Goal: Download file/media

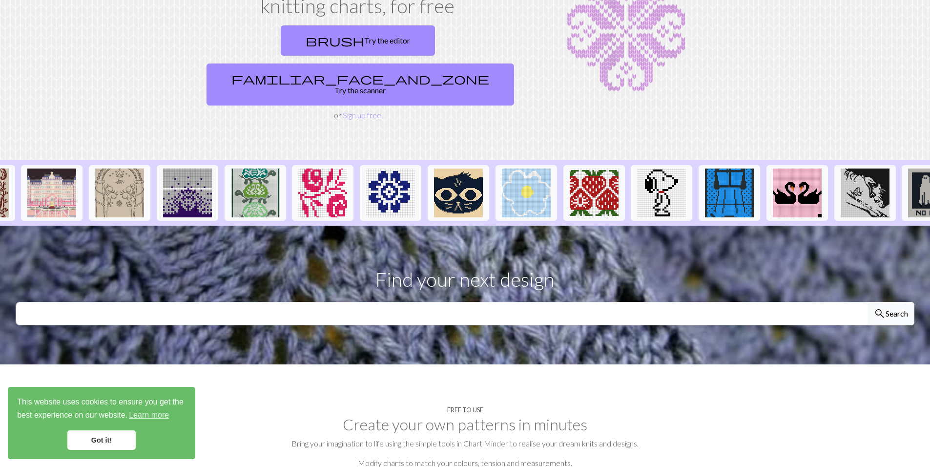
scroll to position [0, 323]
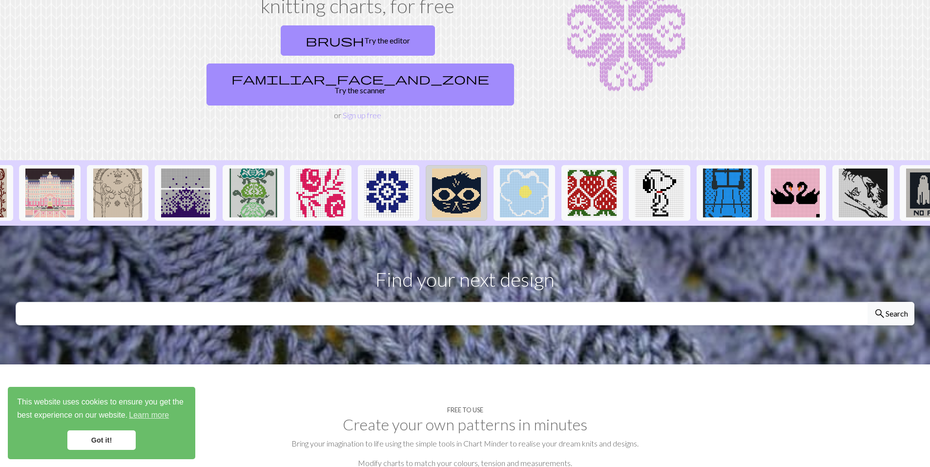
click at [457, 168] on img at bounding box center [456, 192] width 49 height 49
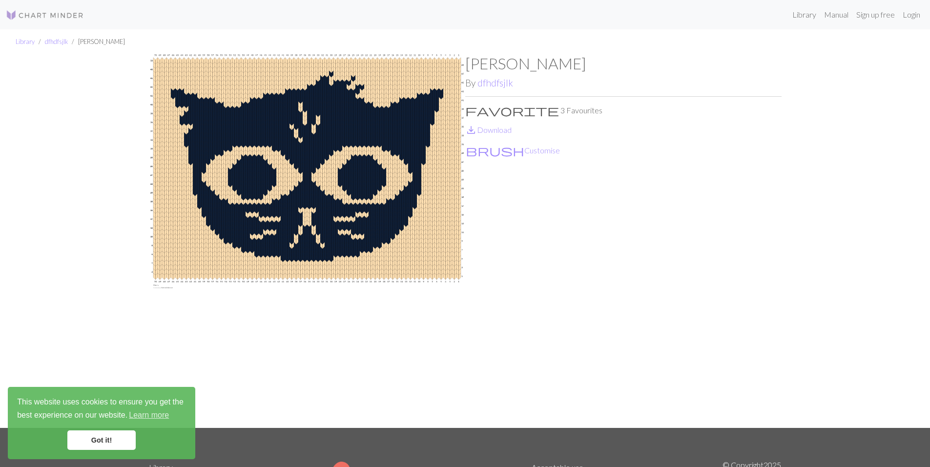
click at [85, 429] on div "This website uses cookies to ensure you get the best experience on our website.…" at bounding box center [102, 423] width 188 height 72
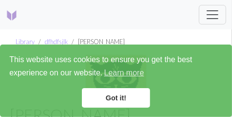
click at [127, 98] on link "Got it!" at bounding box center [116, 98] width 68 height 20
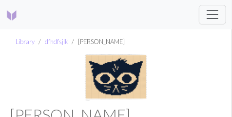
click at [102, 62] on span "This website uses cookies to ensure you get the best experience on our website.…" at bounding box center [116, 67] width 214 height 26
click at [104, 72] on img at bounding box center [116, 77] width 221 height 47
click at [86, 67] on img at bounding box center [116, 77] width 221 height 47
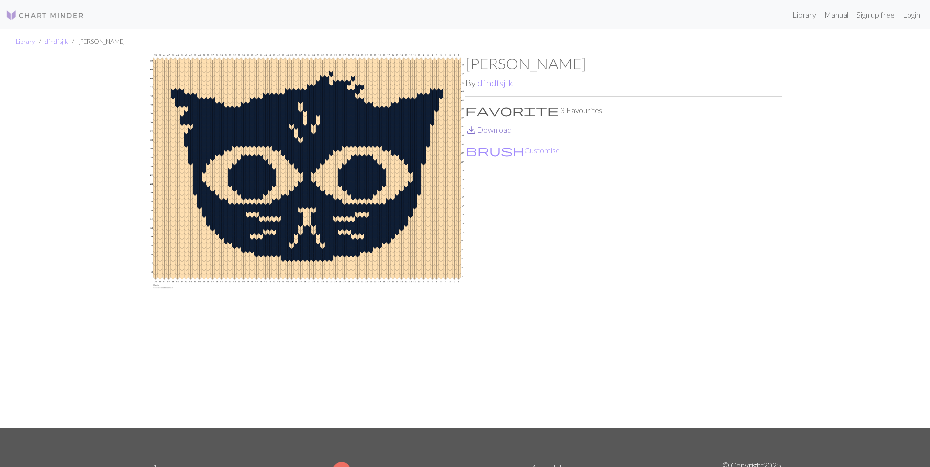
click at [502, 127] on link "save_alt Download" at bounding box center [488, 129] width 46 height 9
